Goal: Task Accomplishment & Management: Use online tool/utility

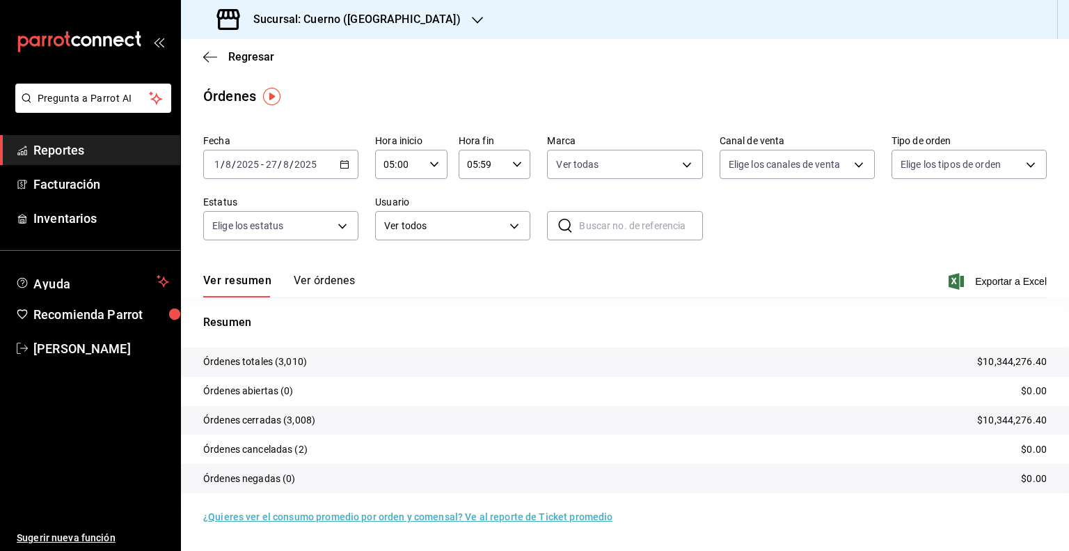
click at [287, 170] on div "[DATE] [DATE] - [DATE] [DATE]" at bounding box center [280, 164] width 155 height 29
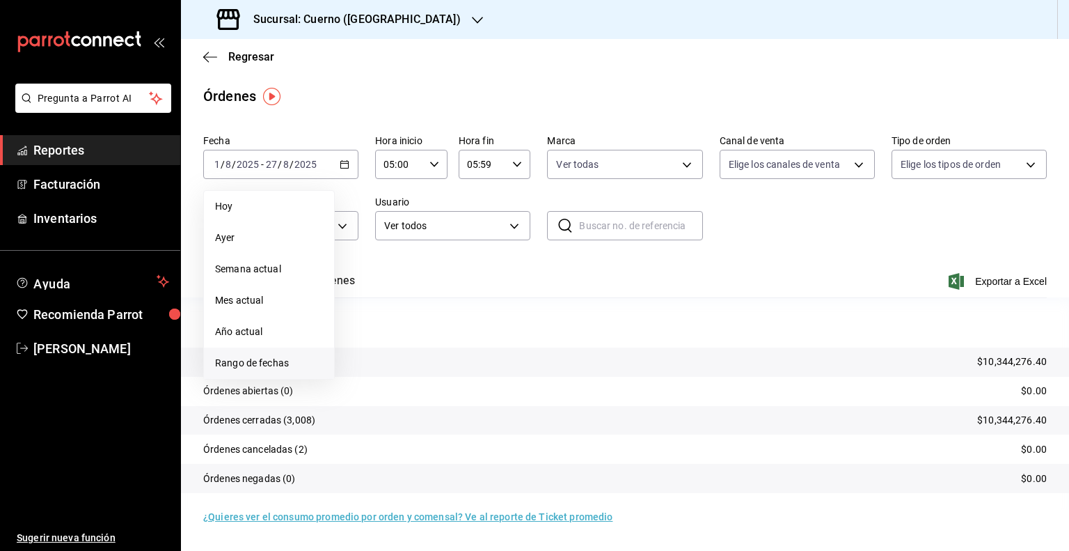
click at [239, 368] on span "Rango de fechas" at bounding box center [269, 363] width 108 height 15
click at [460, 255] on abbr "1" at bounding box center [462, 257] width 5 height 10
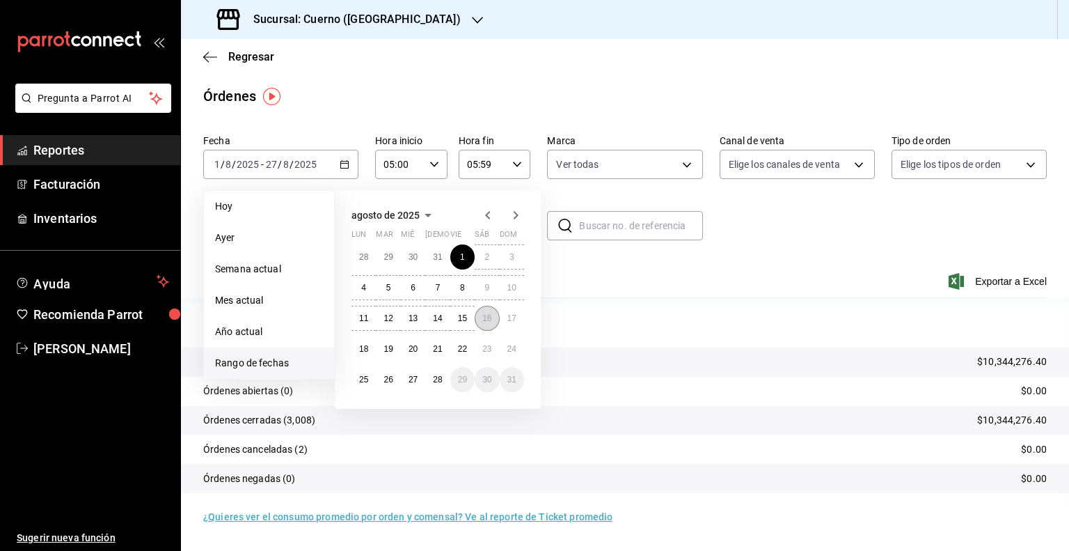
click at [482, 318] on abbr "16" at bounding box center [486, 318] width 9 height 10
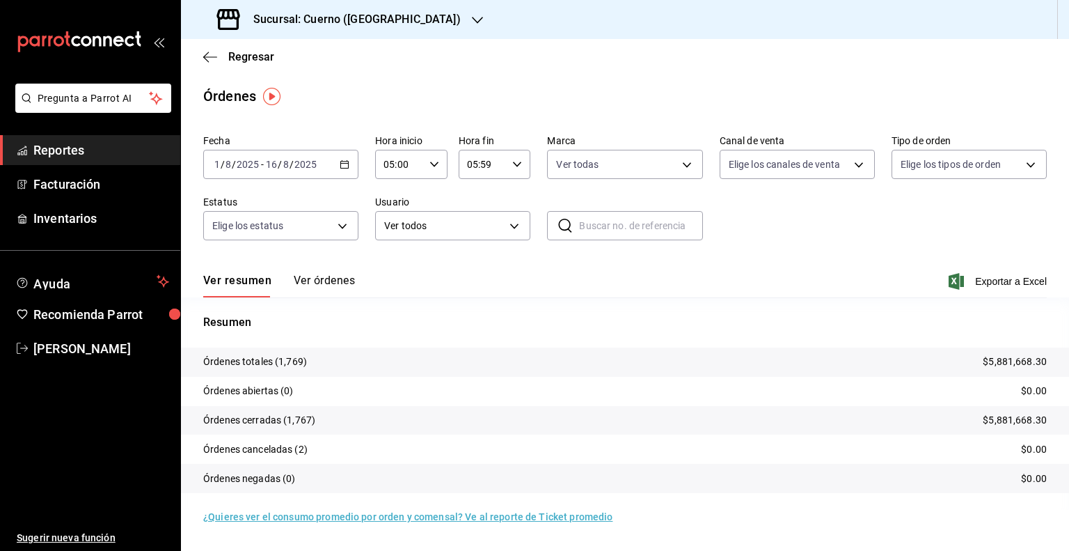
click at [626, 147] on div "Ver todas c9e961b9-bc29-480f-a65c-324ff110f526" at bounding box center [624, 161] width 155 height 35
click at [627, 158] on body "Pregunta a Parrot AI Reportes Facturación Inventarios Ayuda Recomienda Parrot […" at bounding box center [534, 275] width 1069 height 551
click at [928, 246] on div at bounding box center [534, 275] width 1069 height 551
click at [988, 283] on span "Exportar a Excel" at bounding box center [998, 281] width 95 height 17
click at [294, 161] on input "2025" at bounding box center [306, 164] width 24 height 11
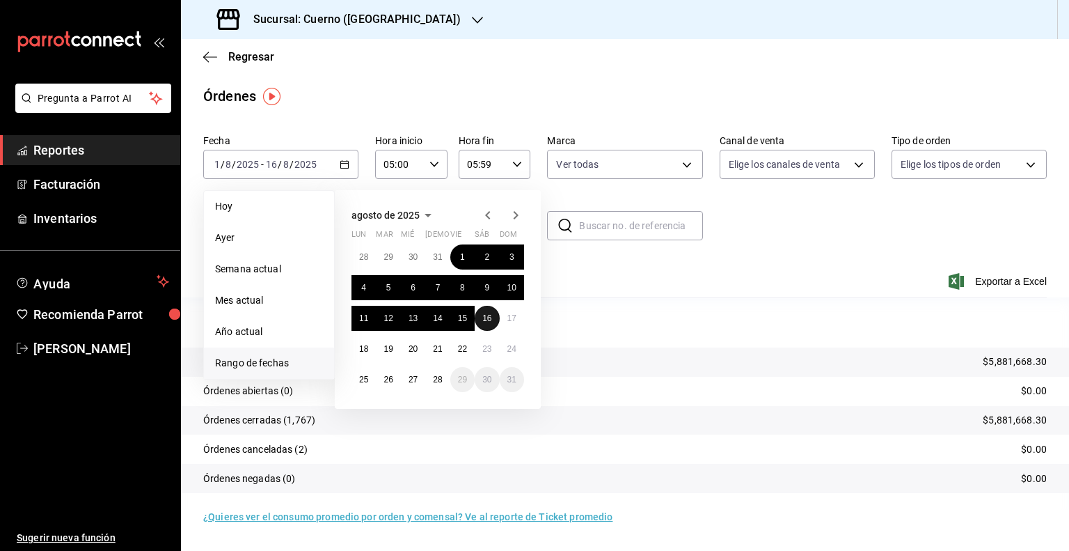
click at [484, 320] on abbr "16" at bounding box center [486, 318] width 9 height 10
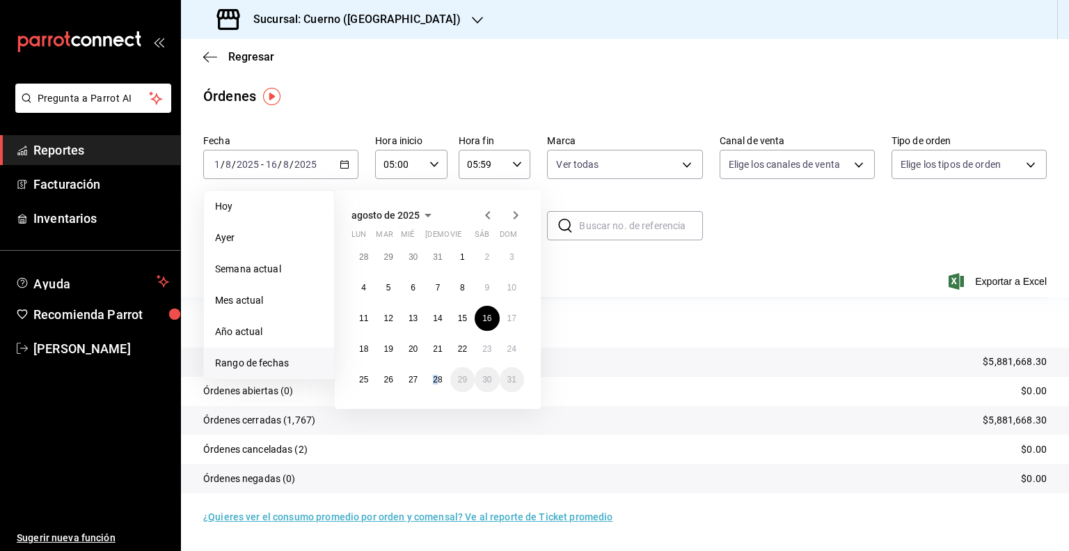
click at [435, 395] on div "[DATE] lun mar mié jue vie sáb dom 28 29 30 31 1 2 3 4 5 6 7 8 9 10 11 12 13 14…" at bounding box center [438, 299] width 206 height 219
click at [441, 386] on button "28" at bounding box center [437, 379] width 24 height 25
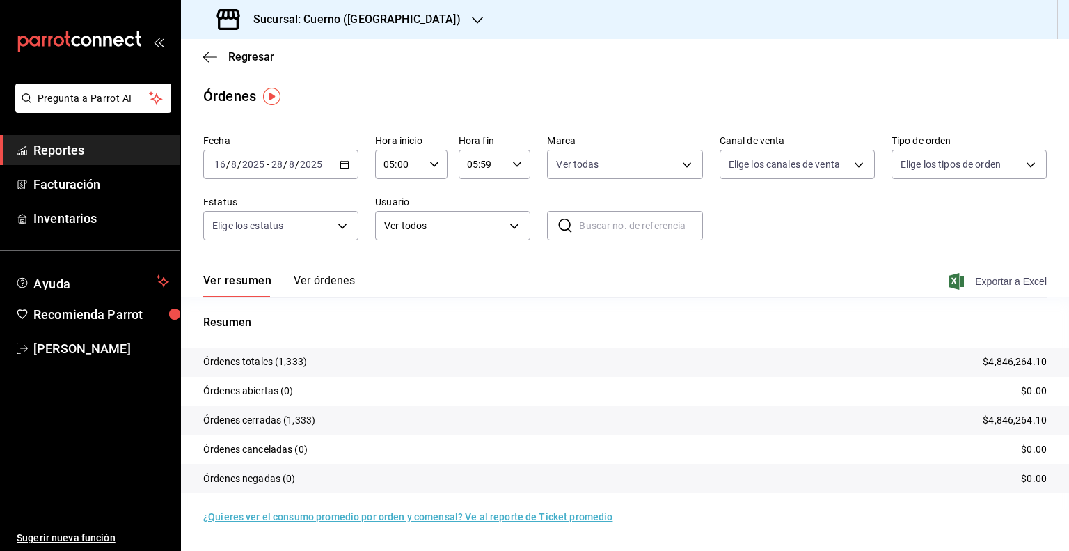
click at [984, 283] on span "Exportar a Excel" at bounding box center [998, 281] width 95 height 17
click at [214, 49] on div "Regresar" at bounding box center [625, 56] width 888 height 35
click at [208, 60] on icon "button" at bounding box center [210, 57] width 14 height 13
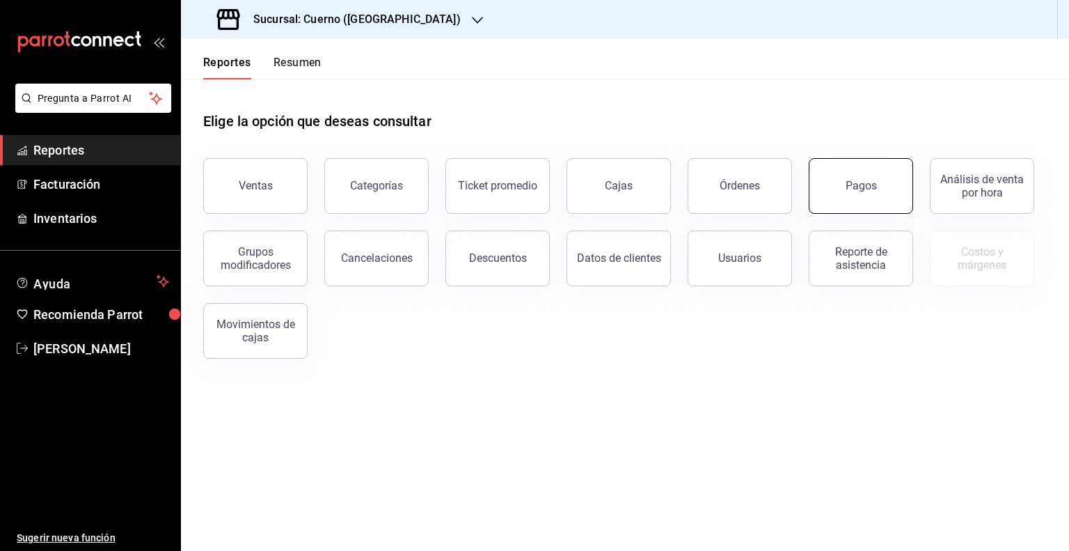
click at [833, 186] on button "Pagos" at bounding box center [861, 186] width 104 height 56
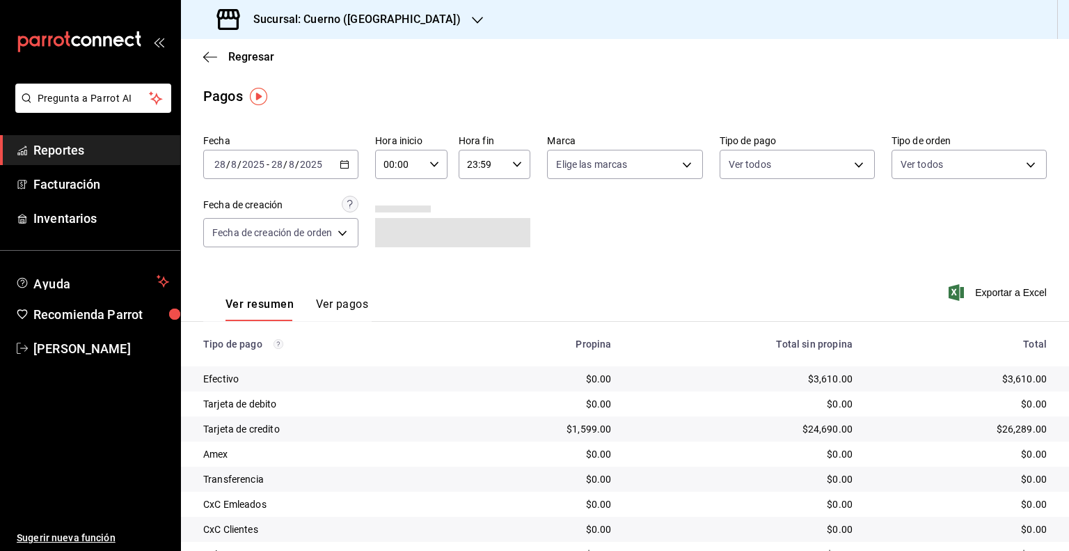
click at [283, 172] on div "[DATE] [DATE] - [DATE] [DATE]" at bounding box center [280, 164] width 155 height 29
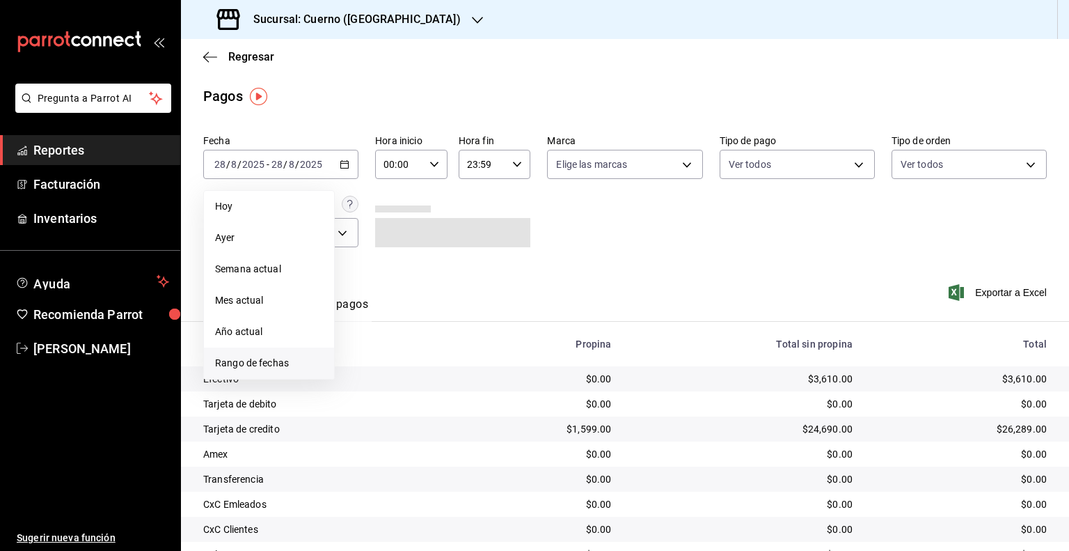
click at [264, 358] on span "Rango de fechas" at bounding box center [269, 363] width 108 height 15
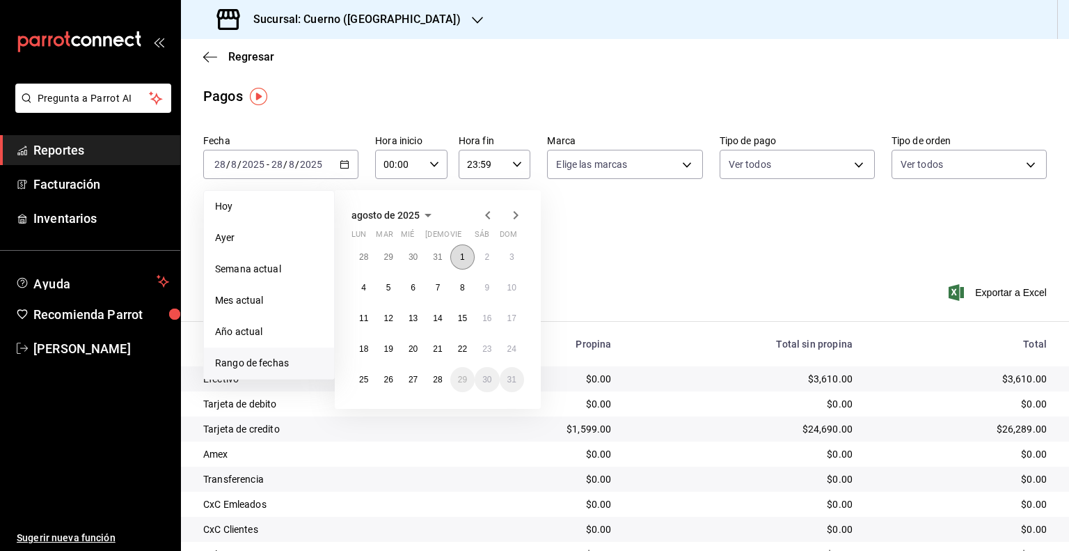
click at [466, 258] on button "1" at bounding box center [462, 256] width 24 height 25
click at [434, 383] on button "28" at bounding box center [437, 379] width 24 height 25
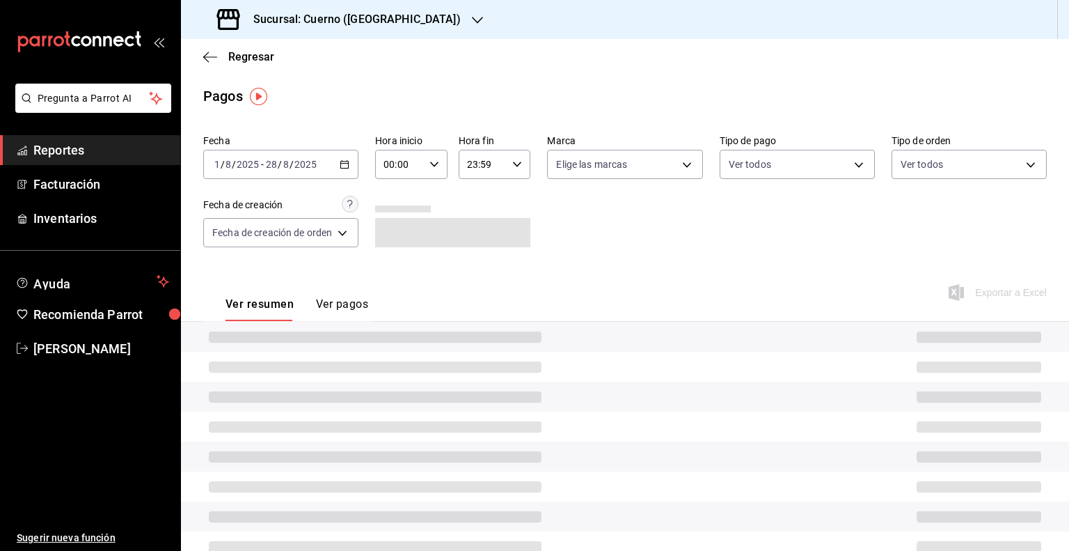
click at [427, 175] on div "00:00 Hora inicio" at bounding box center [411, 164] width 72 height 29
click at [395, 233] on span "05" at bounding box center [393, 227] width 13 height 11
type input "05:00"
click at [486, 164] on div at bounding box center [534, 275] width 1069 height 551
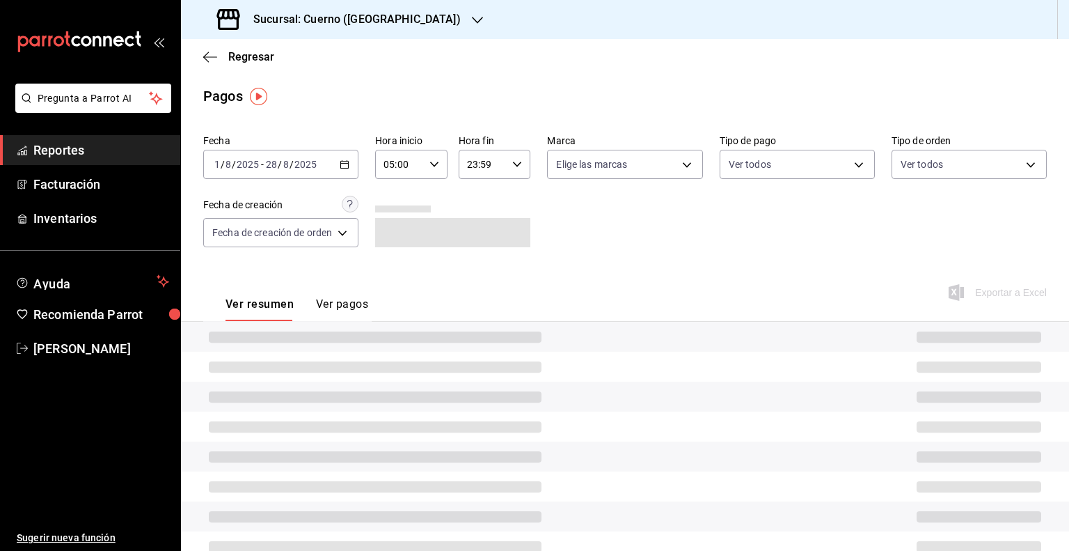
click at [479, 165] on input "23:59" at bounding box center [483, 164] width 49 height 28
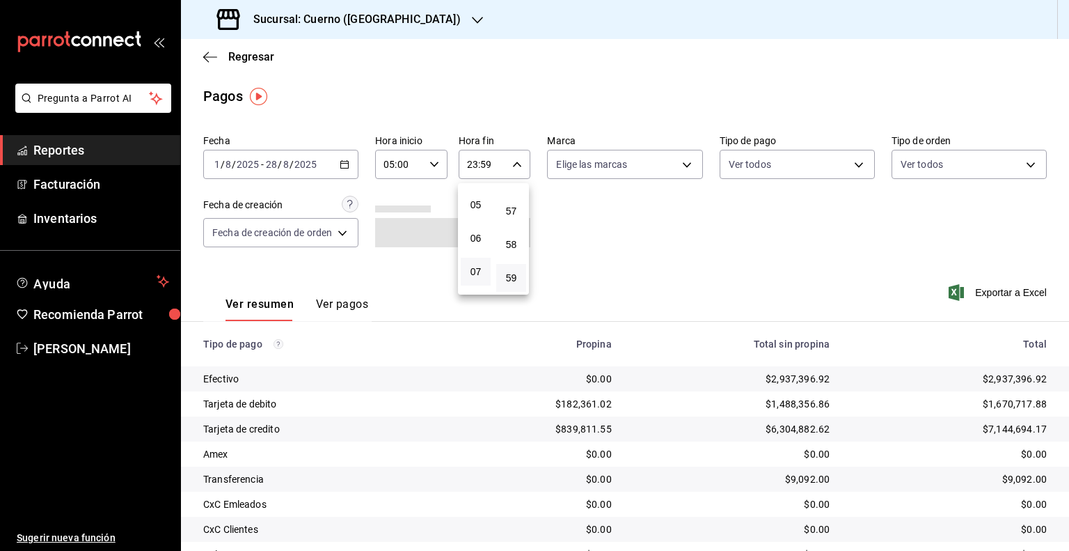
scroll to position [147, 0]
click at [476, 225] on span "05" at bounding box center [475, 219] width 13 height 11
type input "05:59"
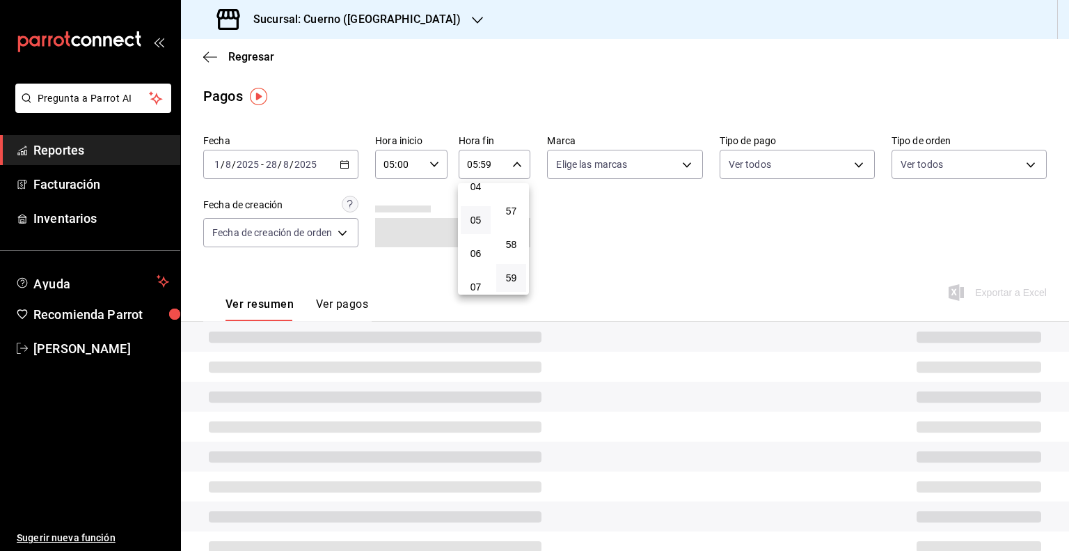
click at [600, 170] on div at bounding box center [534, 275] width 1069 height 551
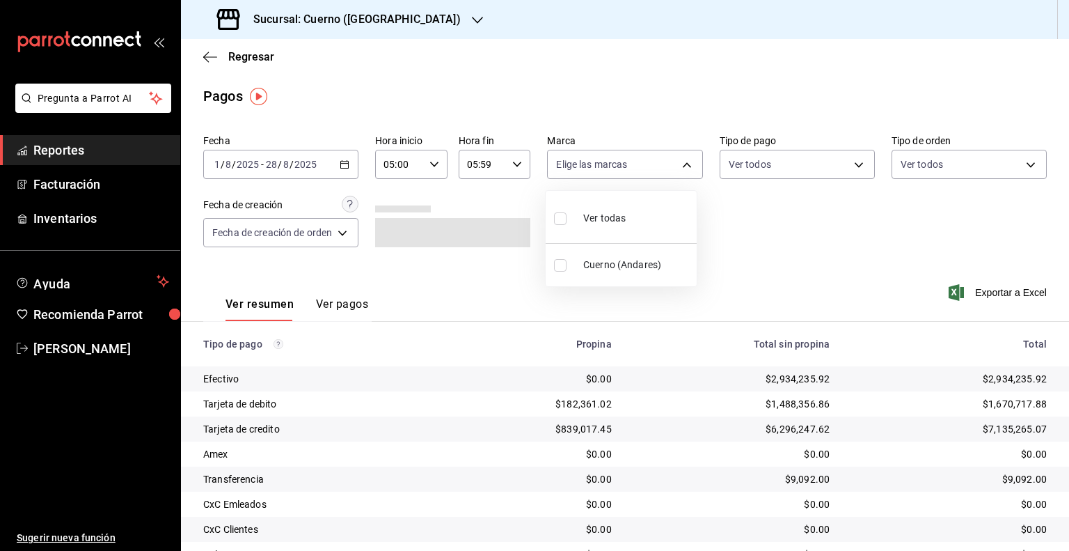
click at [600, 170] on body "Pregunta a Parrot AI Reportes Facturación Inventarios Ayuda Recomienda Parrot […" at bounding box center [534, 275] width 1069 height 551
click at [587, 264] on span "Cuerno (Andares)" at bounding box center [637, 265] width 108 height 15
type input "c9e961b9-bc29-480f-a65c-324ff110f526"
checkbox input "true"
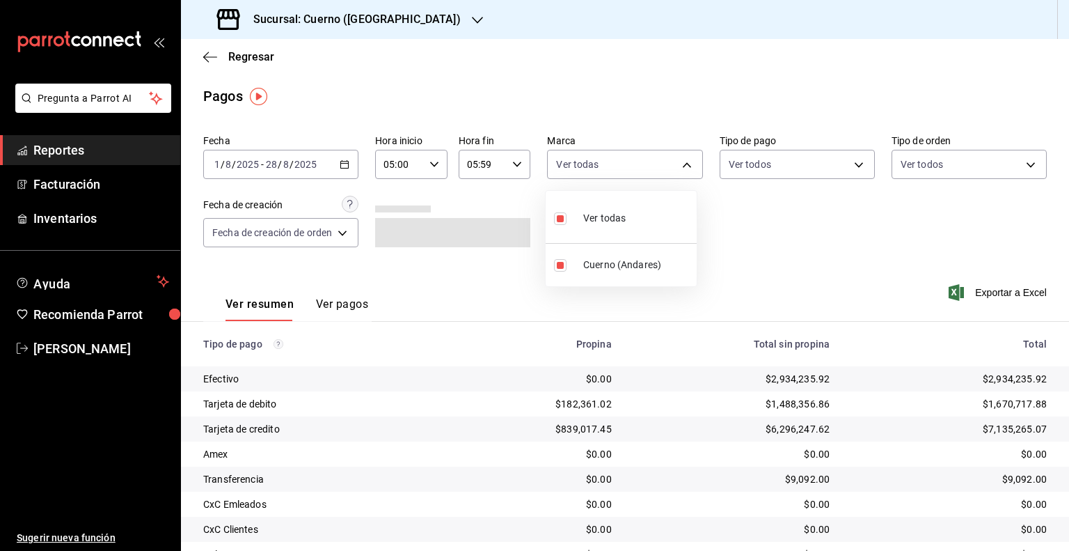
click at [976, 282] on div at bounding box center [534, 275] width 1069 height 551
click at [980, 290] on span "Exportar a Excel" at bounding box center [998, 292] width 95 height 17
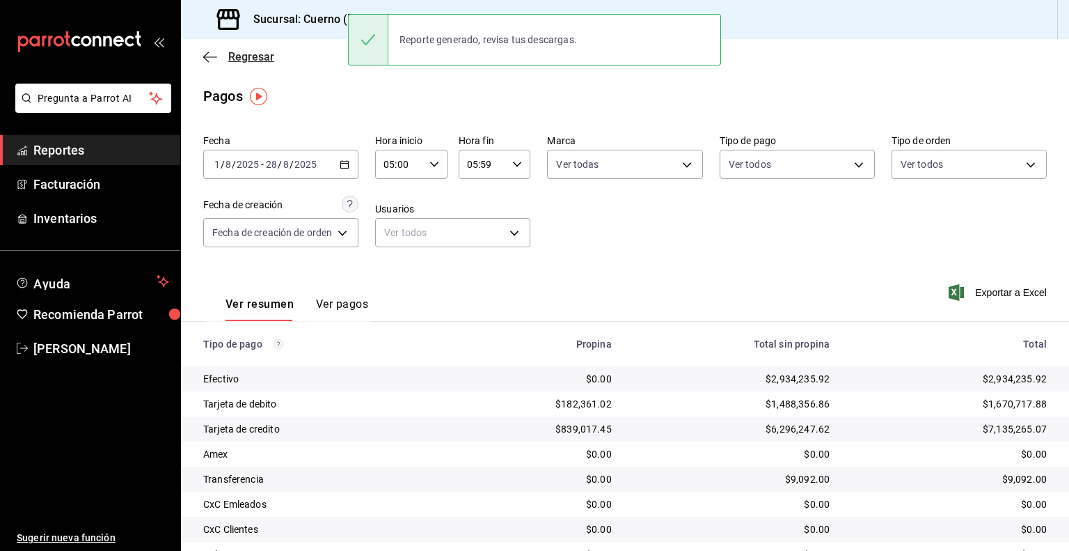
click at [207, 58] on icon "button" at bounding box center [210, 57] width 14 height 13
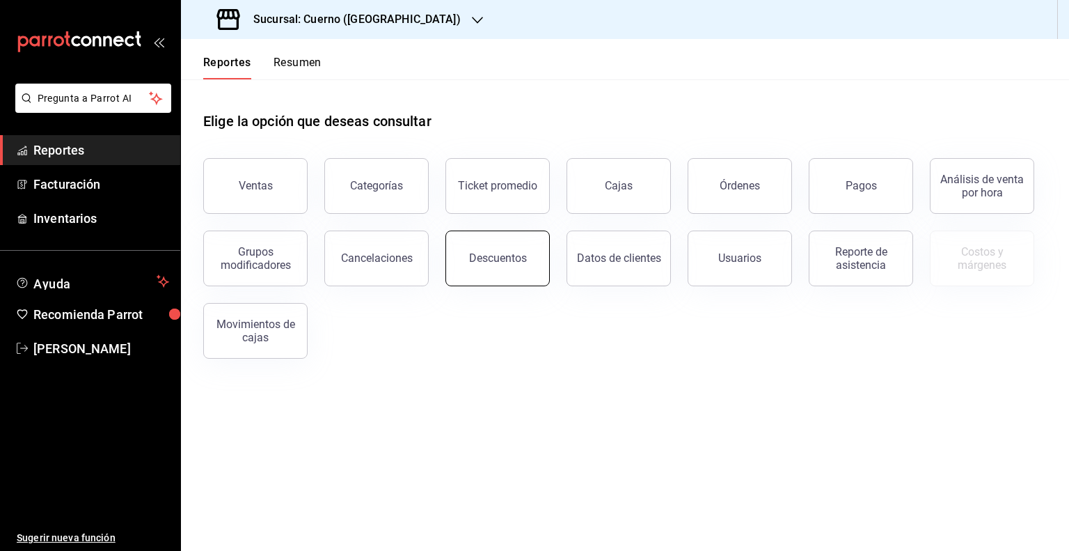
click at [498, 260] on div "Descuentos" at bounding box center [498, 257] width 58 height 13
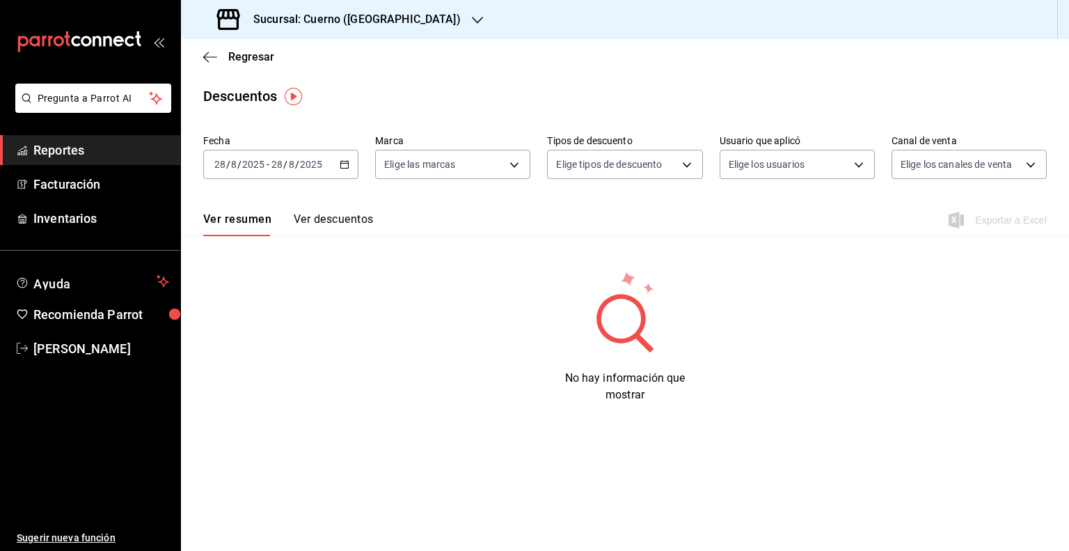
click at [258, 169] on input "2025" at bounding box center [253, 164] width 24 height 11
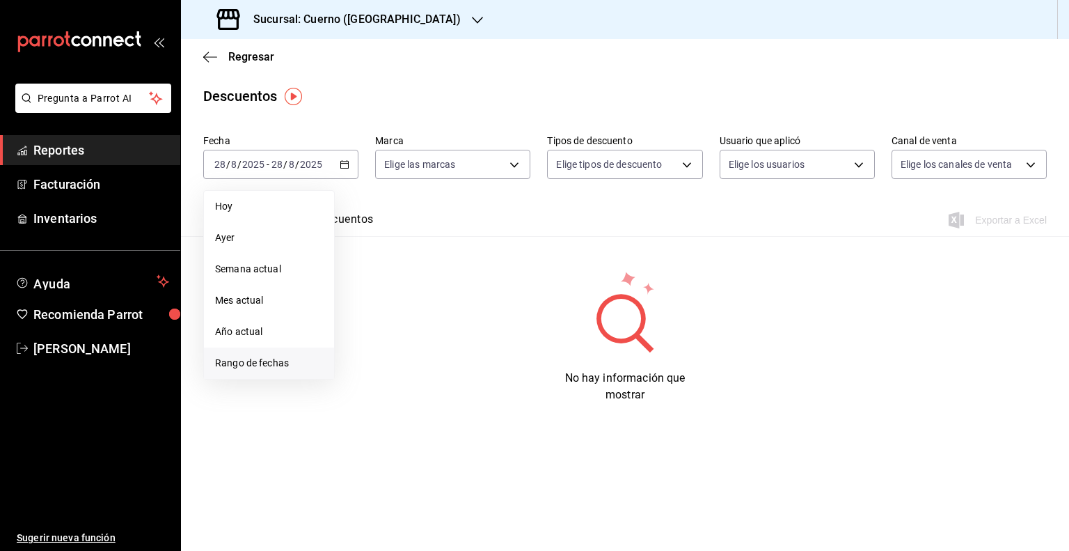
click at [255, 372] on li "Rango de fechas" at bounding box center [269, 362] width 130 height 31
click at [468, 257] on button "1" at bounding box center [462, 256] width 24 height 25
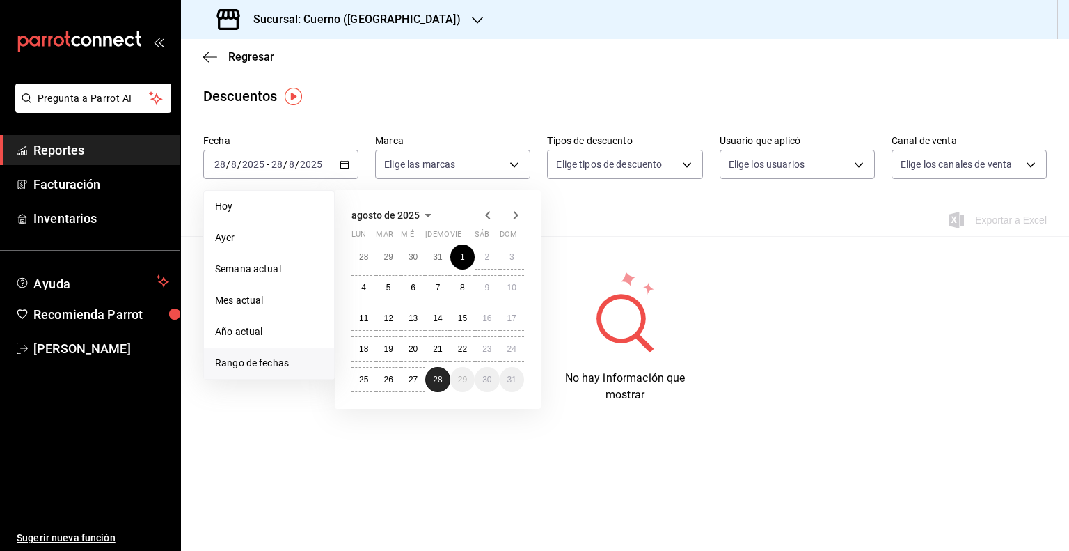
click at [439, 377] on abbr "28" at bounding box center [437, 379] width 9 height 10
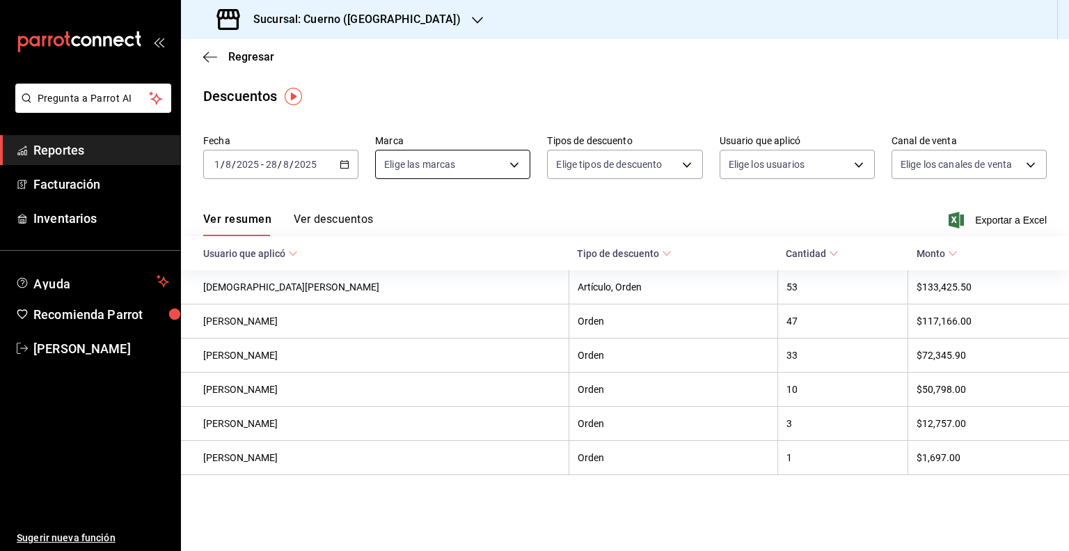
click at [459, 163] on body "Pregunta a Parrot AI Reportes Facturación Inventarios Ayuda Recomienda Parrot G…" at bounding box center [534, 275] width 1069 height 551
click at [423, 258] on span "Cuerno (Andares)" at bounding box center [468, 265] width 111 height 15
type input "c9e961b9-bc29-480f-a65c-324ff110f526"
checkbox input "true"
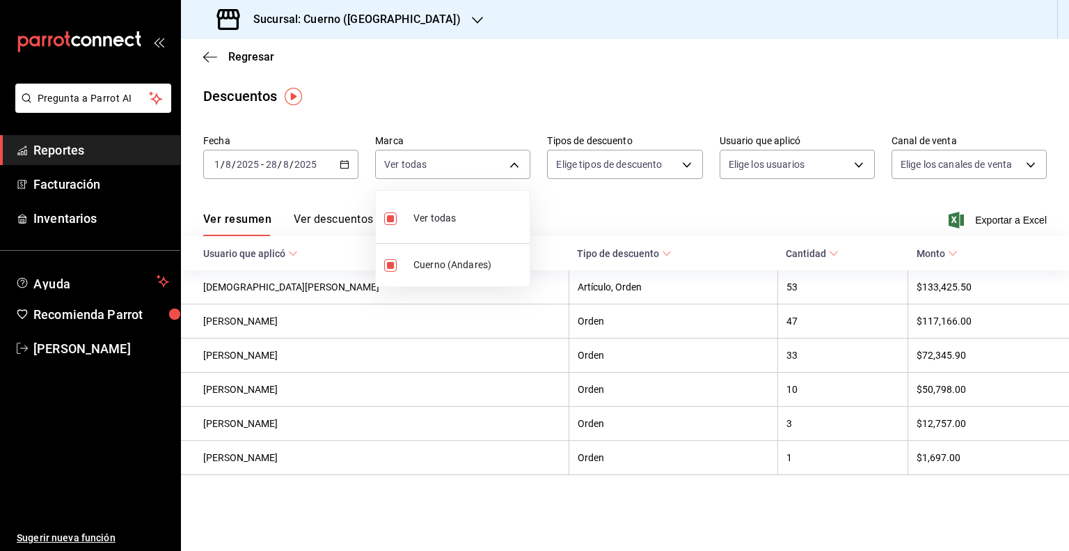
click at [987, 219] on div at bounding box center [534, 275] width 1069 height 551
click at [987, 219] on span "Exportar a Excel" at bounding box center [998, 220] width 95 height 17
